Goal: Information Seeking & Learning: Learn about a topic

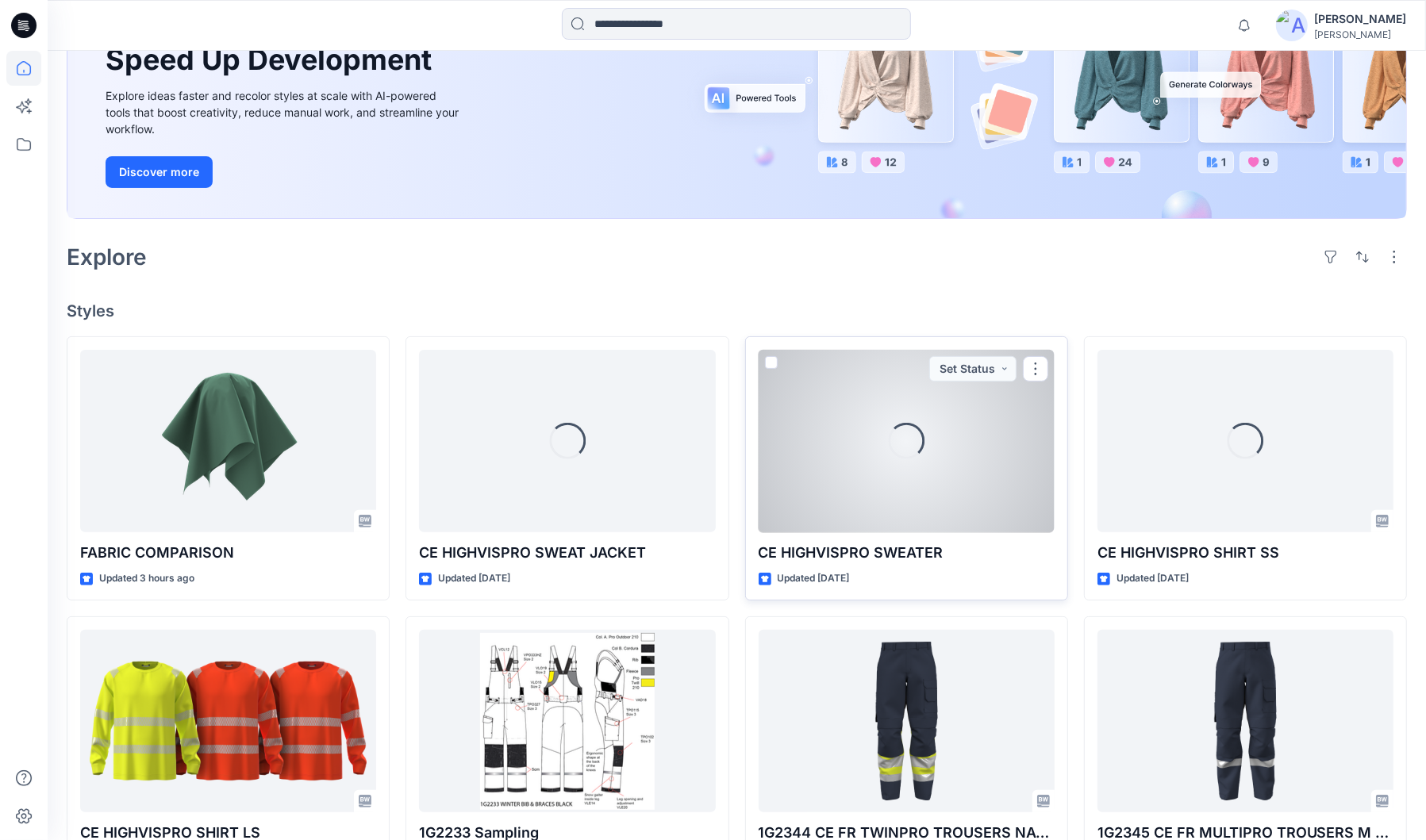
scroll to position [216, 0]
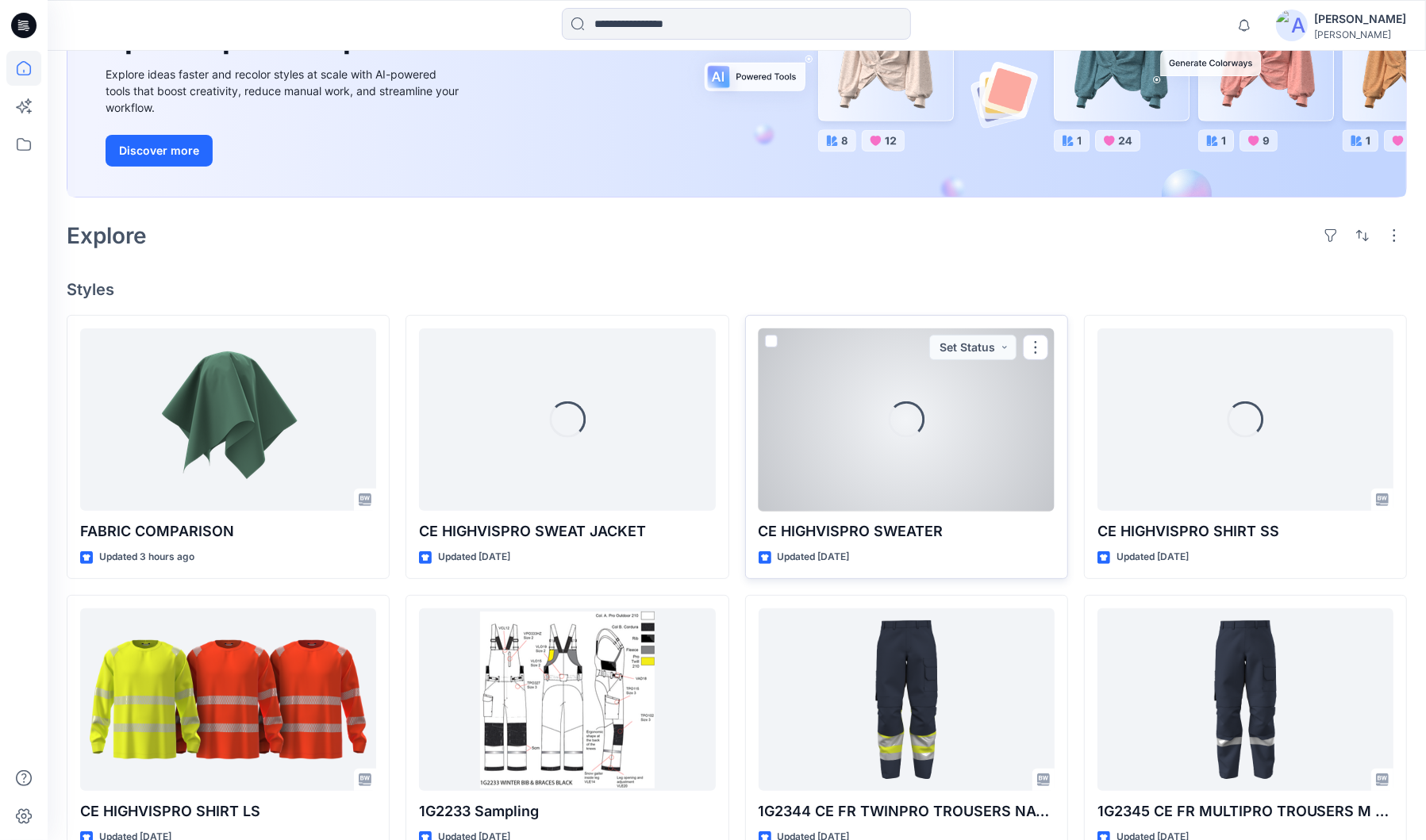
click at [823, 434] on div "Loading..." at bounding box center [906, 419] width 296 height 182
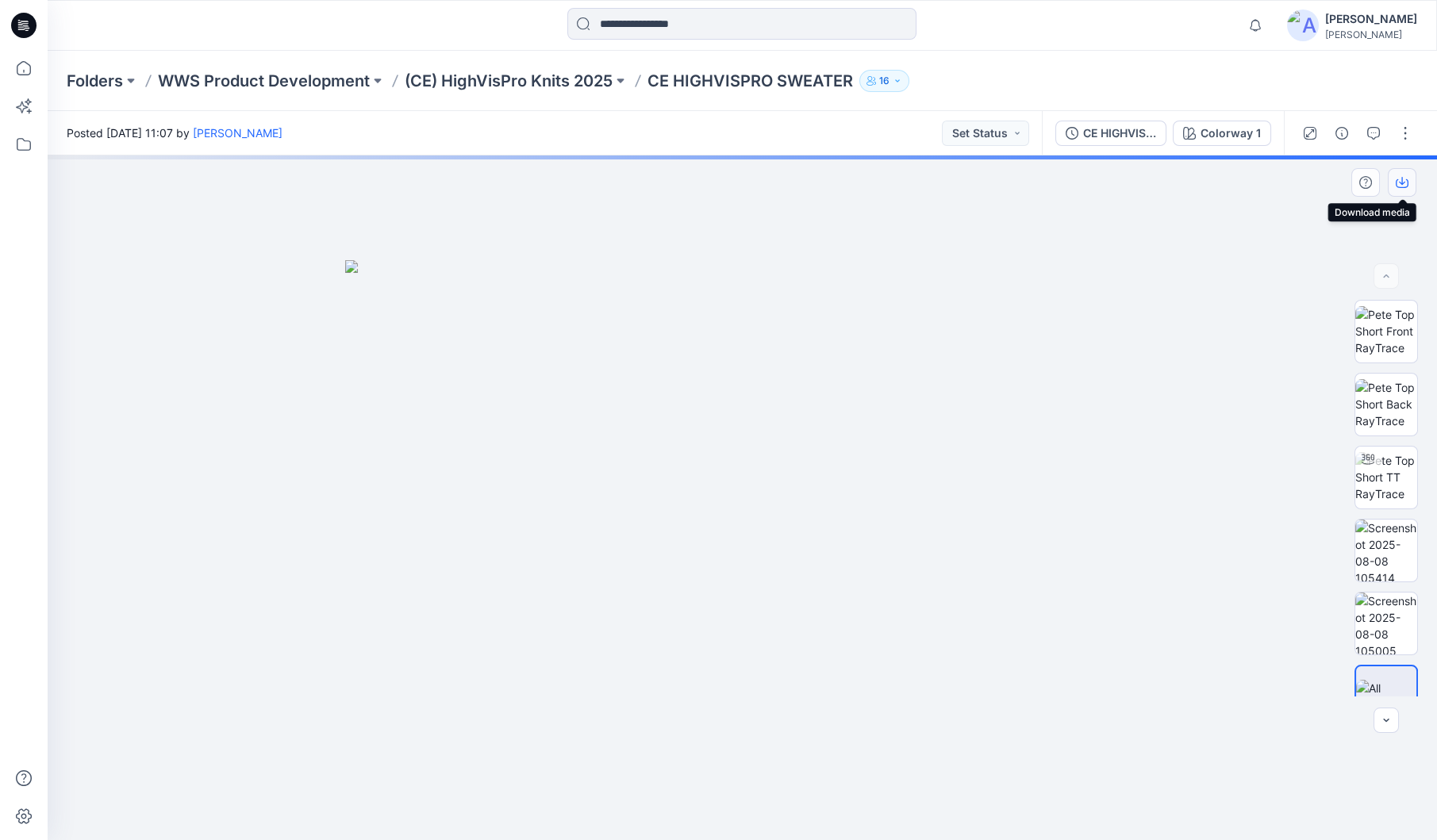
click at [1404, 182] on icon "button" at bounding box center [1402, 181] width 7 height 8
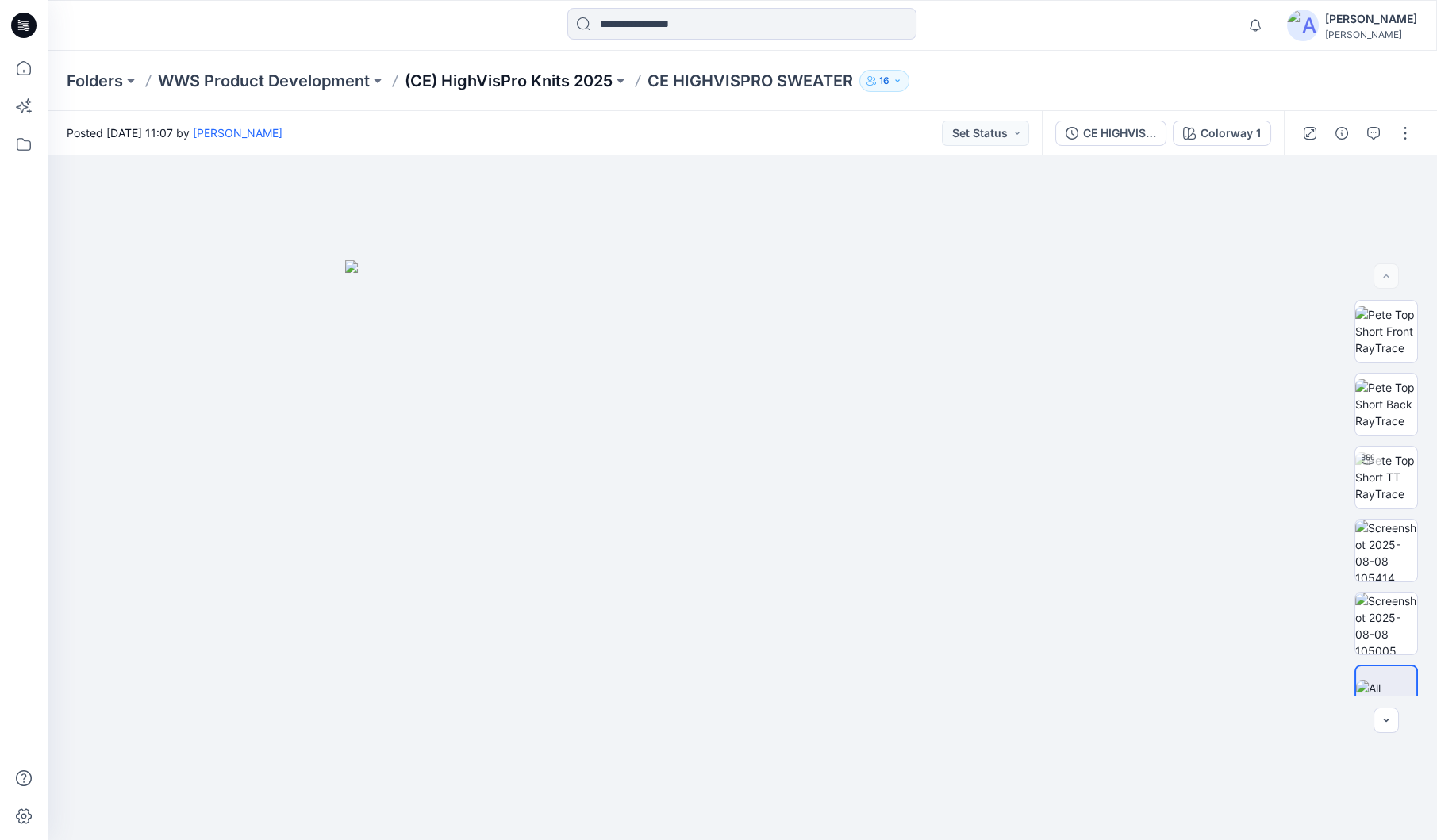
click at [553, 82] on p "(CE) HighVisPro Knits 2025" at bounding box center [508, 81] width 208 height 22
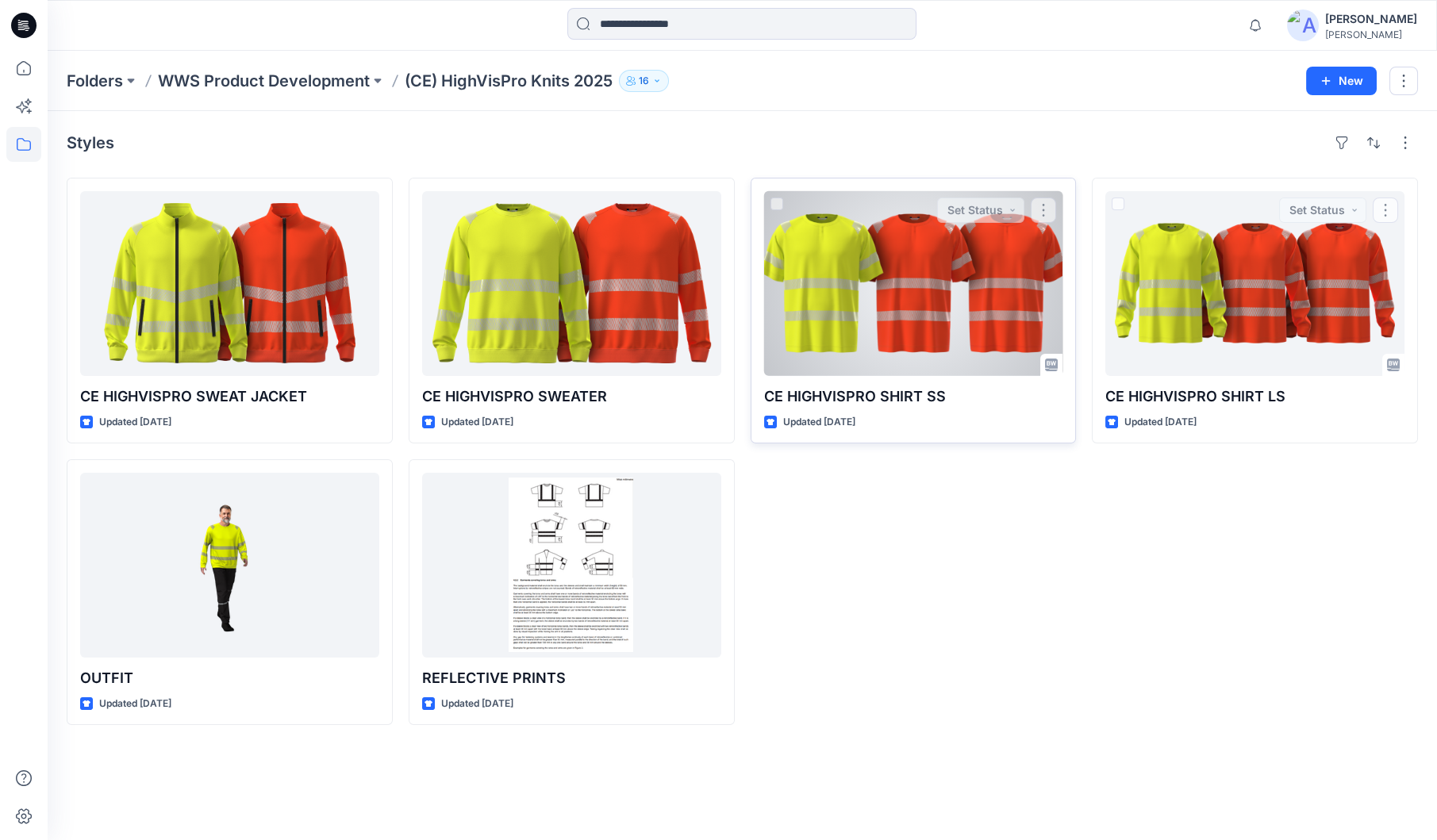
click at [1037, 256] on div at bounding box center [914, 283] width 299 height 185
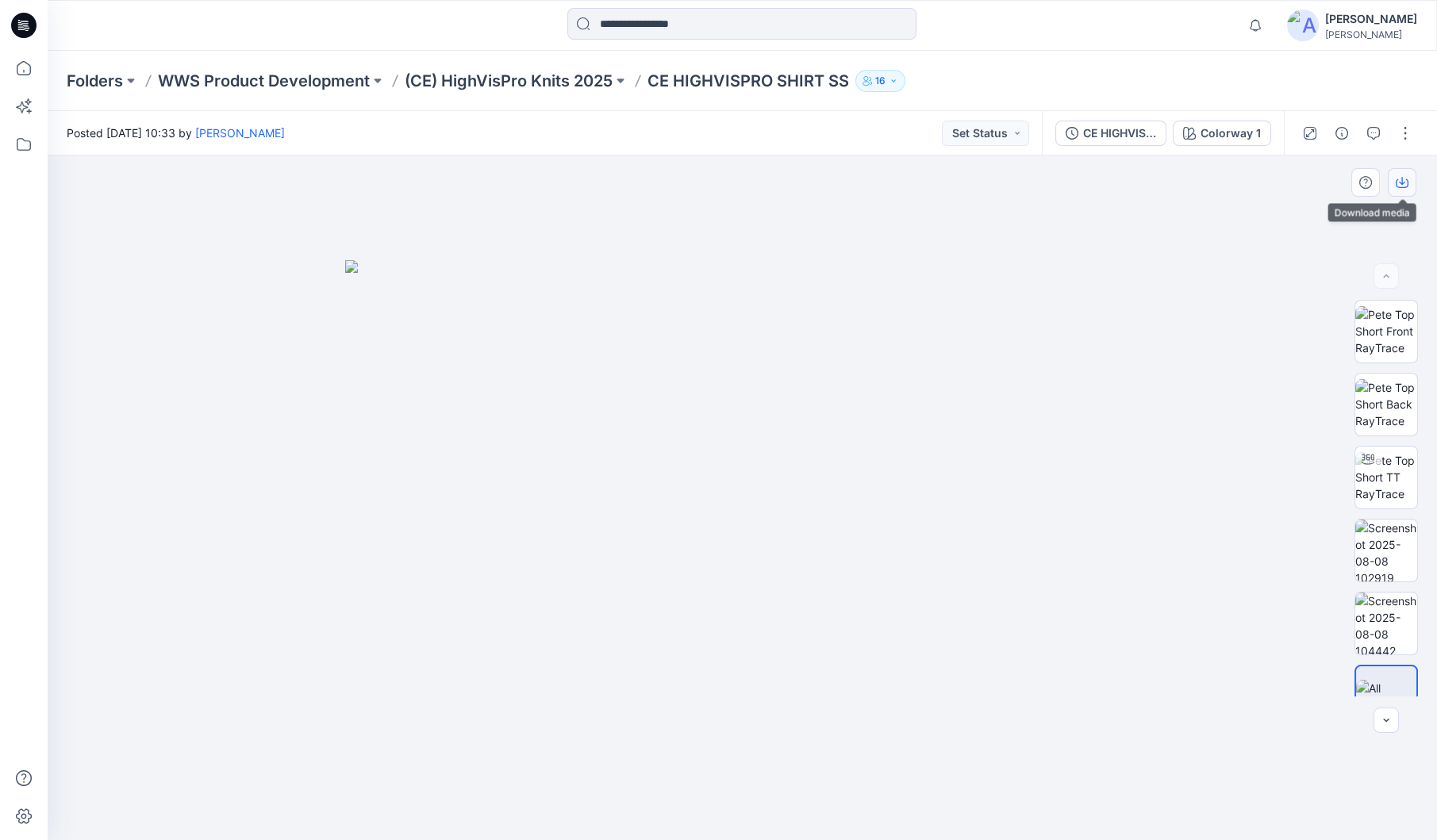
click at [1403, 184] on icon "button" at bounding box center [1401, 182] width 13 height 12
drag, startPoint x: 1224, startPoint y: 238, endPoint x: 1204, endPoint y: 217, distance: 29.0
click at [1224, 238] on div at bounding box center [742, 498] width 1389 height 685
click at [585, 68] on div "Folders WWS Product Development (CE) HighVisPro Knits [DATE] HIGHVISPRO SHIRT S…" at bounding box center [742, 81] width 1389 height 60
click at [462, 82] on p "(CE) HighVisPro Knits 2025" at bounding box center [508, 81] width 208 height 22
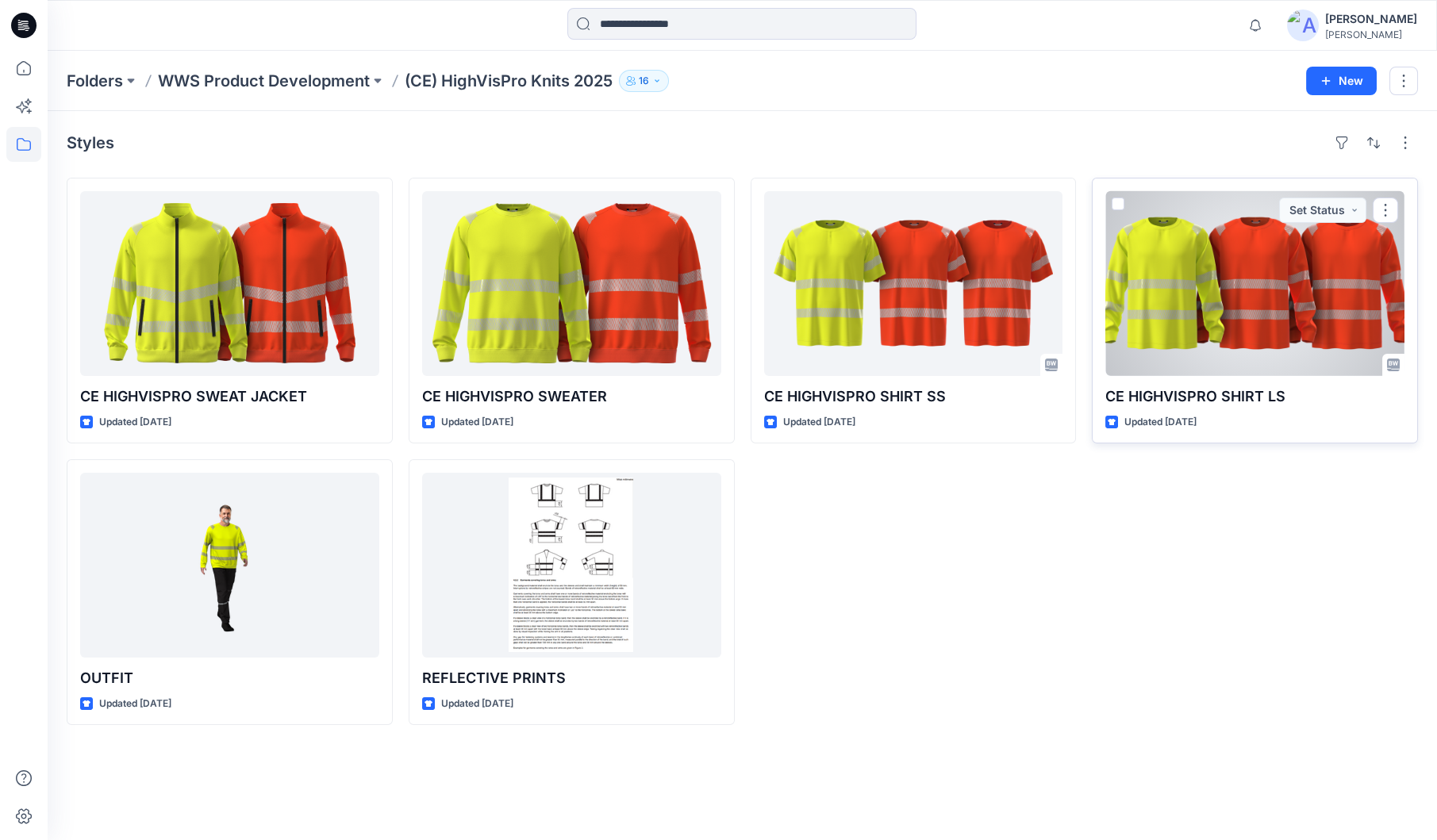
click at [1240, 312] on div at bounding box center [1254, 283] width 299 height 185
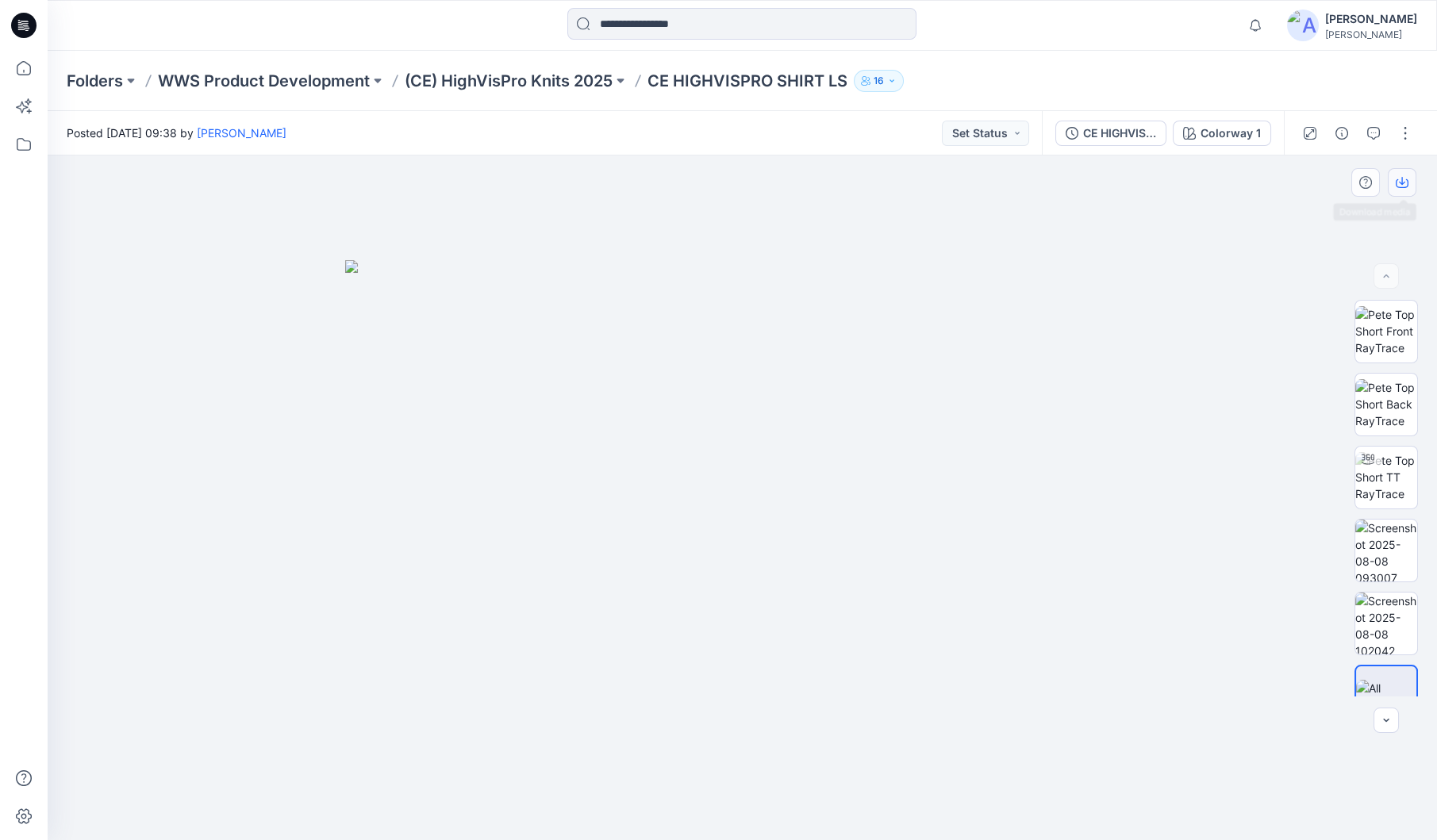
click at [1396, 184] on icon "button" at bounding box center [1401, 182] width 13 height 12
click at [1259, 358] on div at bounding box center [742, 498] width 1389 height 685
click at [525, 73] on p "(CE) HighVisPro Knits 2025" at bounding box center [508, 81] width 208 height 22
